Goal: Task Accomplishment & Management: Use online tool/utility

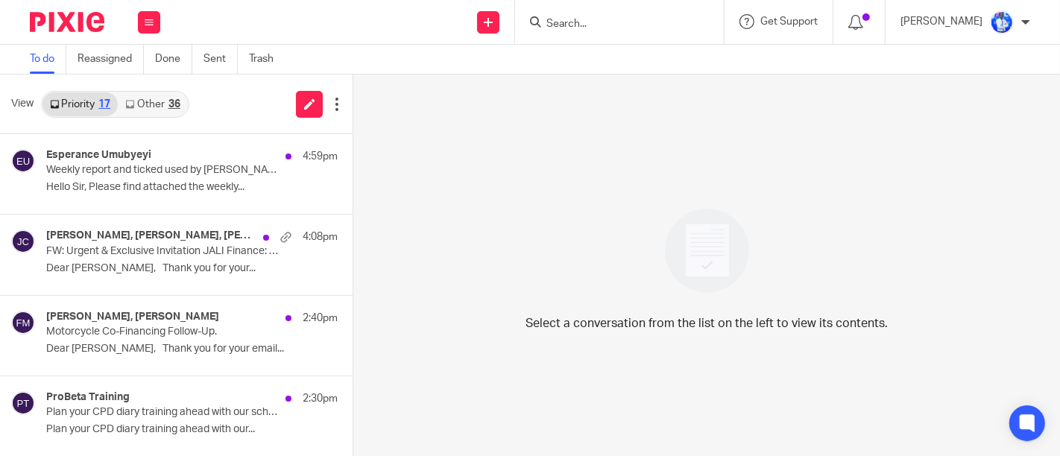
click at [258, 64] on link "Trash" at bounding box center [267, 59] width 36 height 29
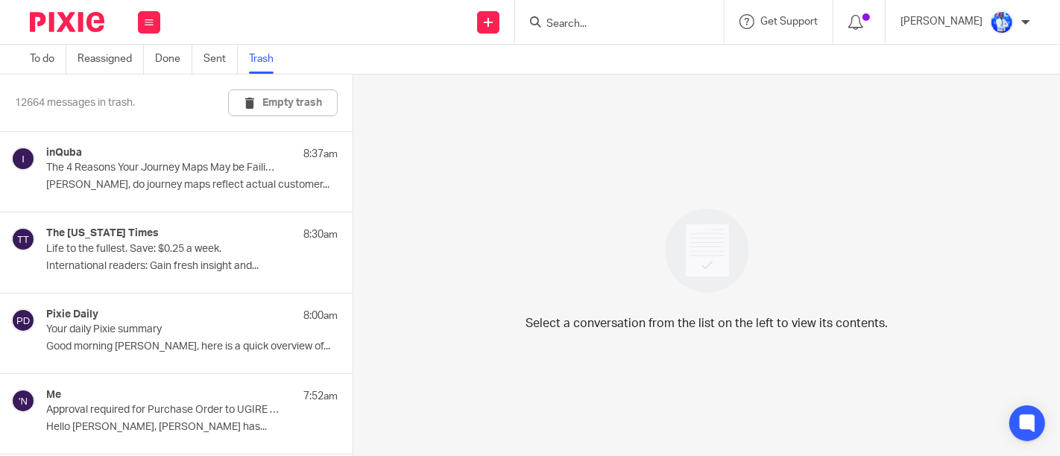
click at [108, 101] on span "12664 messages in trash." at bounding box center [75, 102] width 120 height 15
click at [154, 98] on div "12664 messages in trash. Empty trash" at bounding box center [176, 103] width 353 height 57
click at [121, 103] on span "12664 messages in trash." at bounding box center [75, 102] width 120 height 15
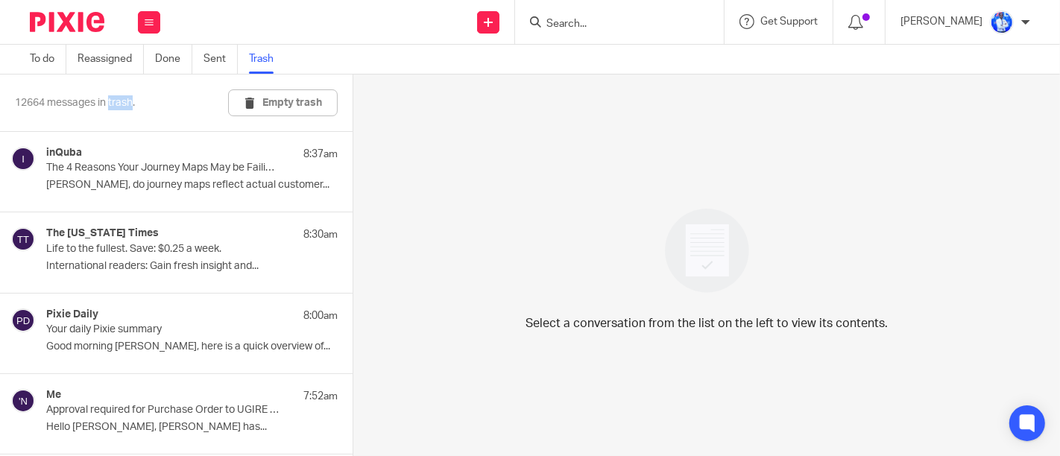
click at [121, 103] on span "12664 messages in trash." at bounding box center [75, 102] width 120 height 15
click at [161, 55] on link "Done" at bounding box center [173, 59] width 37 height 29
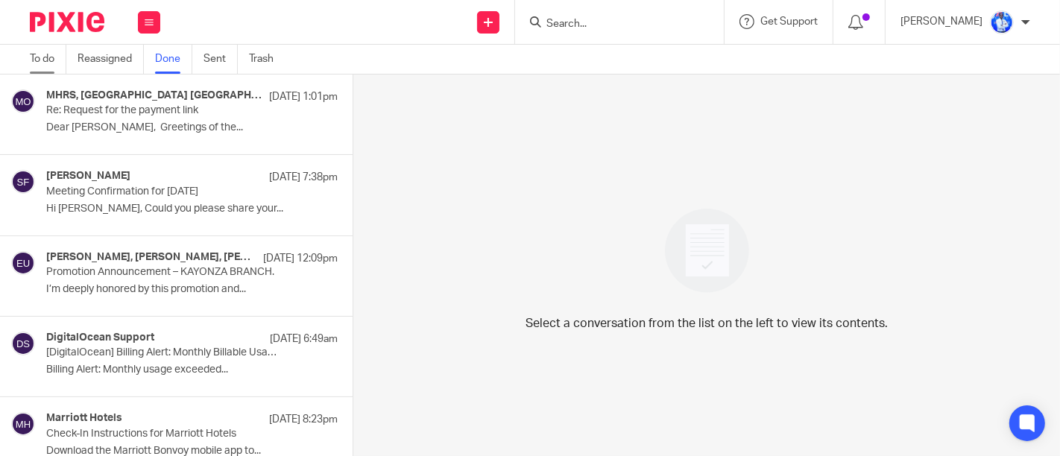
click at [30, 58] on link "To do" at bounding box center [48, 59] width 37 height 29
